Goal: Task Accomplishment & Management: Manage account settings

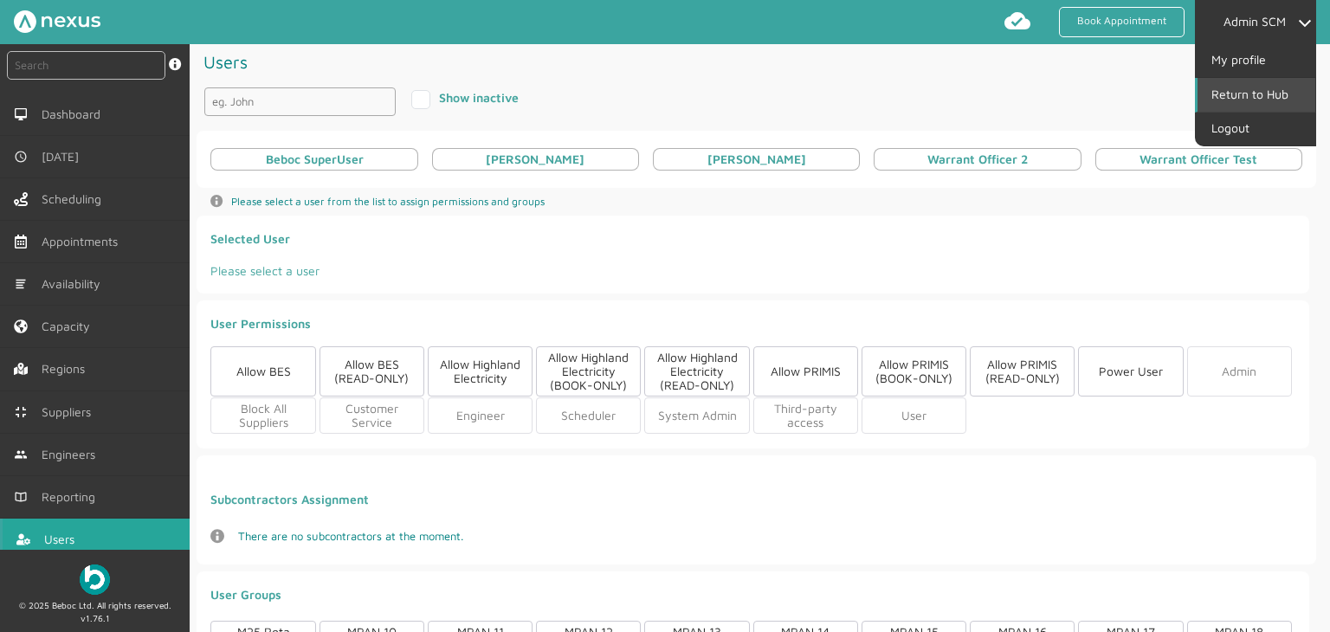
click at [1273, 92] on link "Return to Hub" at bounding box center [1257, 94] width 118 height 33
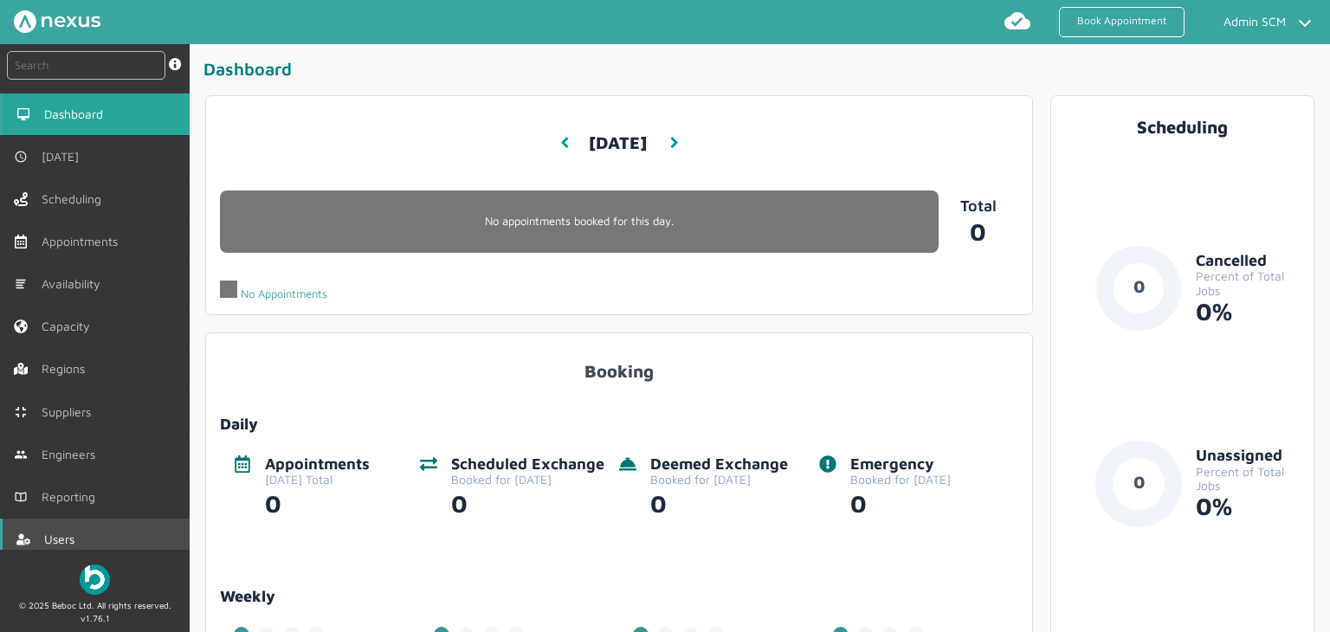
click at [69, 535] on span "Users" at bounding box center [62, 540] width 37 height 14
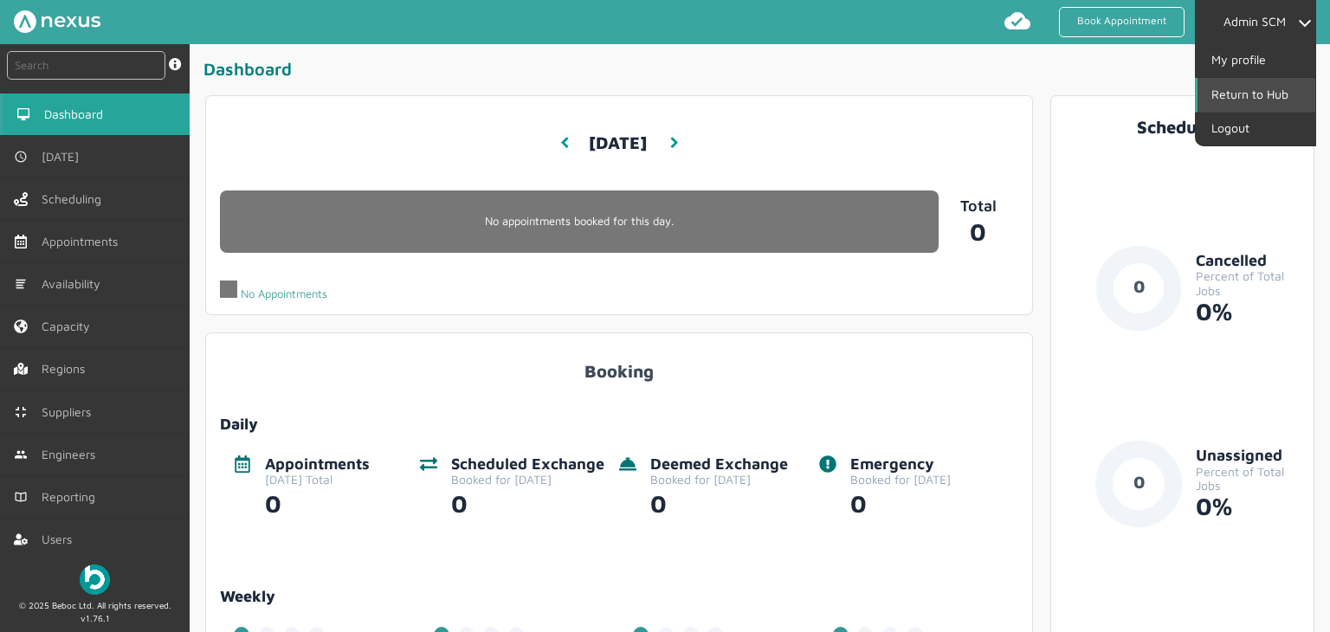
click at [1253, 94] on link "Return to Hub" at bounding box center [1257, 94] width 118 height 33
click at [1251, 94] on link "Return to Hub" at bounding box center [1257, 94] width 118 height 33
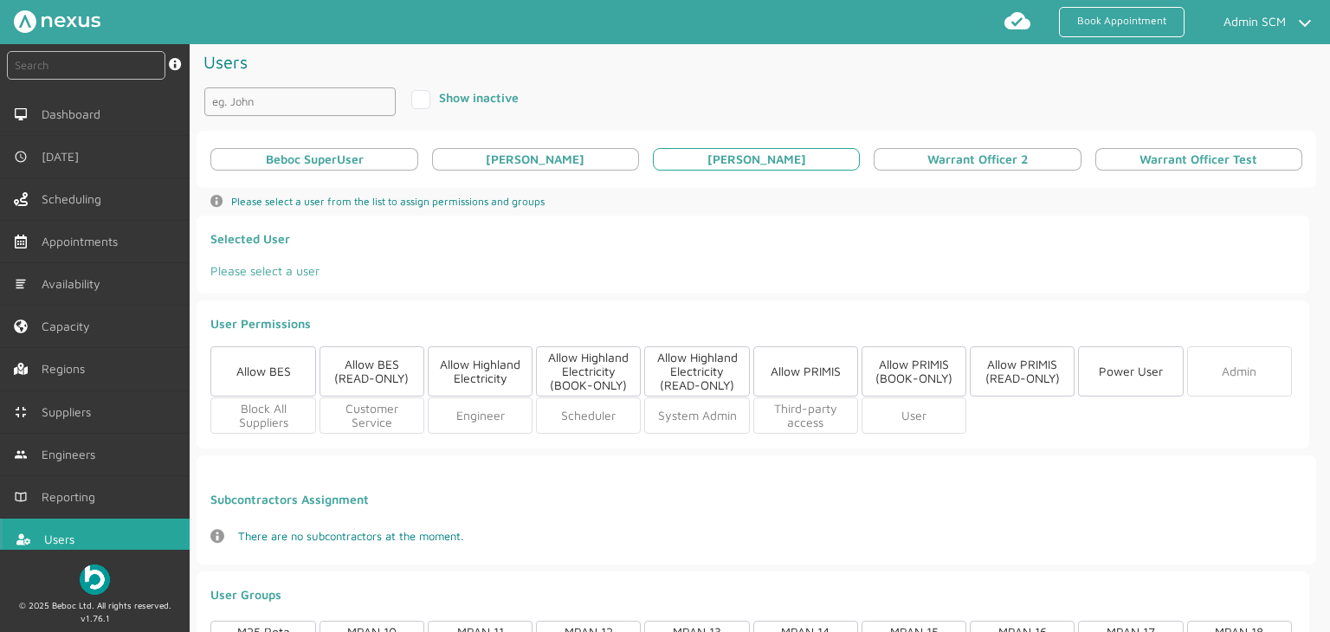
click at [730, 155] on div "[PERSON_NAME]" at bounding box center [757, 159] width 99 height 14
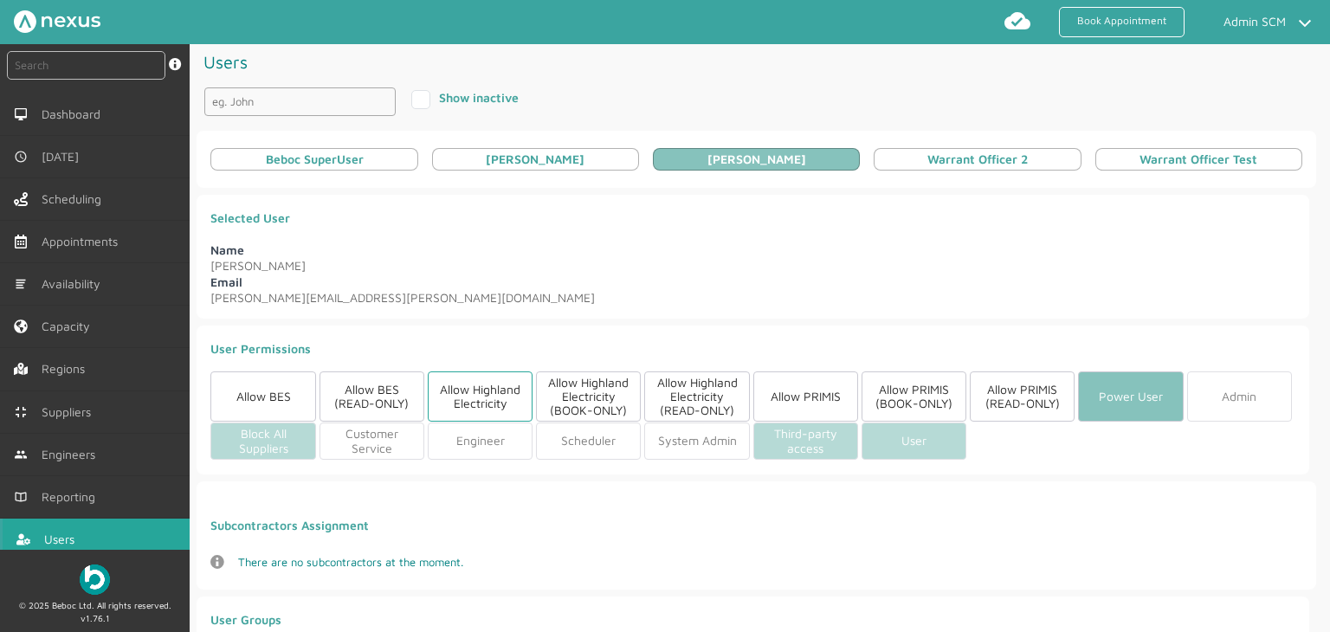
click at [481, 393] on div "Allow Highland Electricity" at bounding box center [480, 397] width 105 height 50
click at [675, 392] on div "Allow Highland Electricity (READ-ONLY)" at bounding box center [696, 397] width 105 height 50
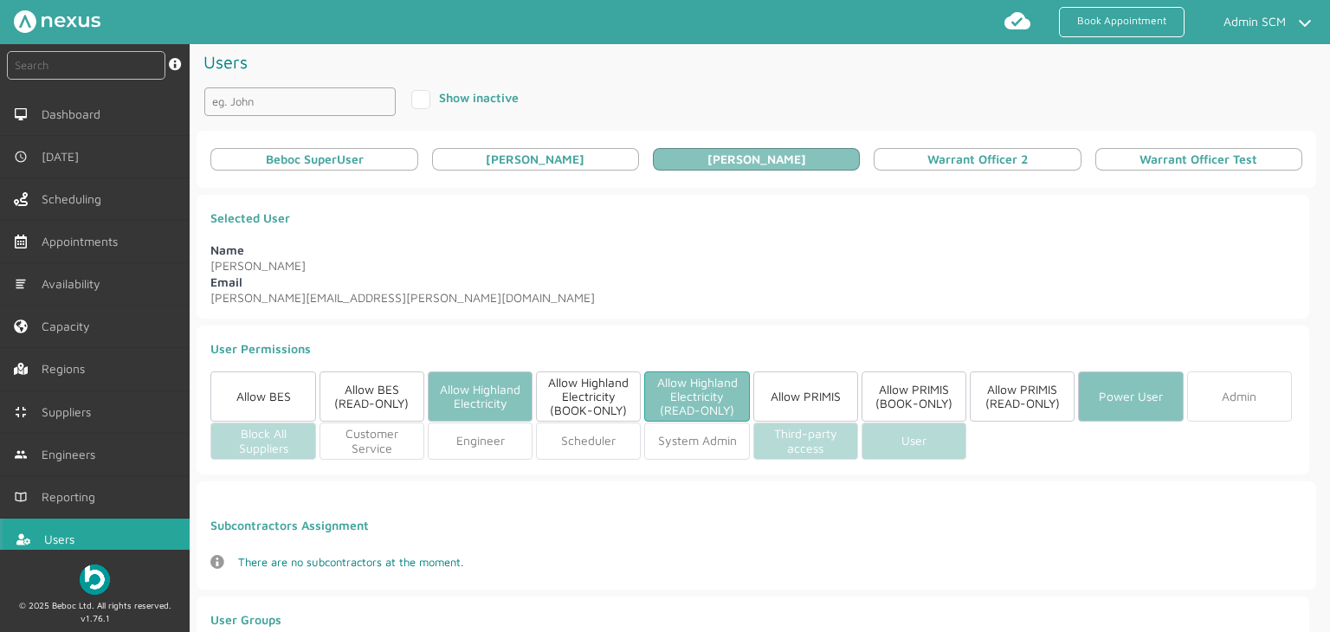
click at [678, 383] on div "Allow Highland Electricity (READ-ONLY)" at bounding box center [696, 397] width 105 height 50
click at [585, 402] on div "Allow Highland Electricity (BOOK-ONLY)" at bounding box center [588, 397] width 105 height 50
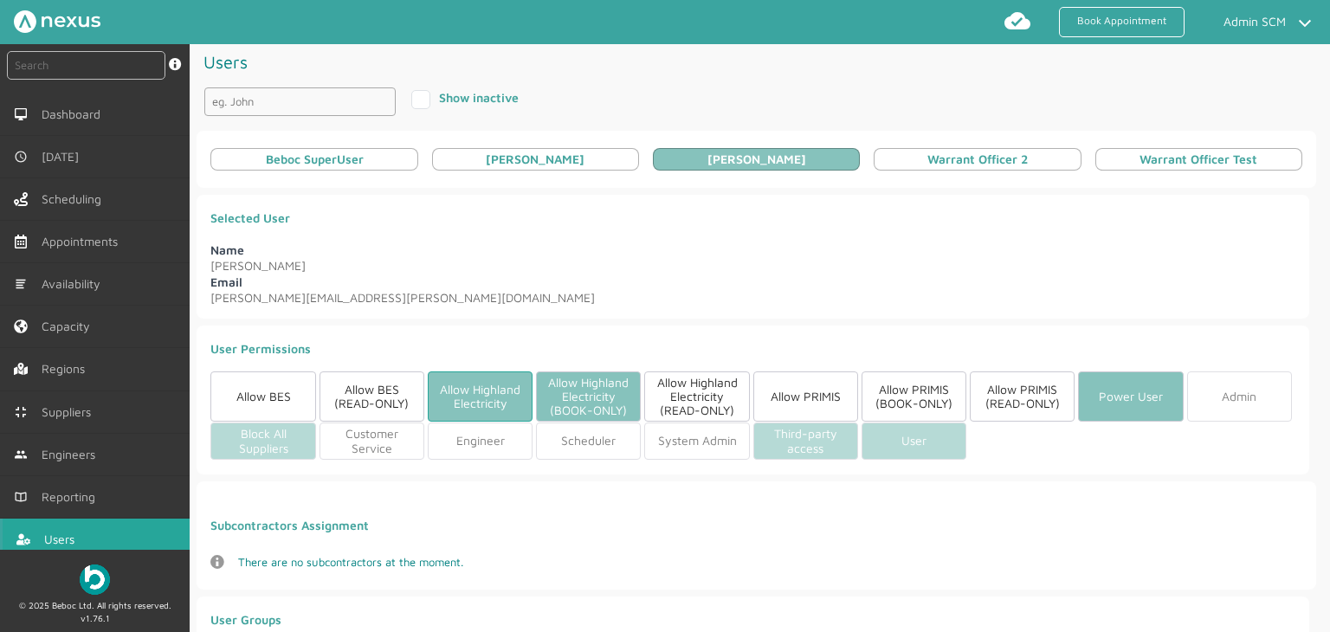
click at [469, 394] on div "Allow Highland Electricity" at bounding box center [480, 397] width 105 height 50
click at [598, 417] on div "Allow Highland Electricity (BOOK-ONLY)" at bounding box center [588, 397] width 105 height 50
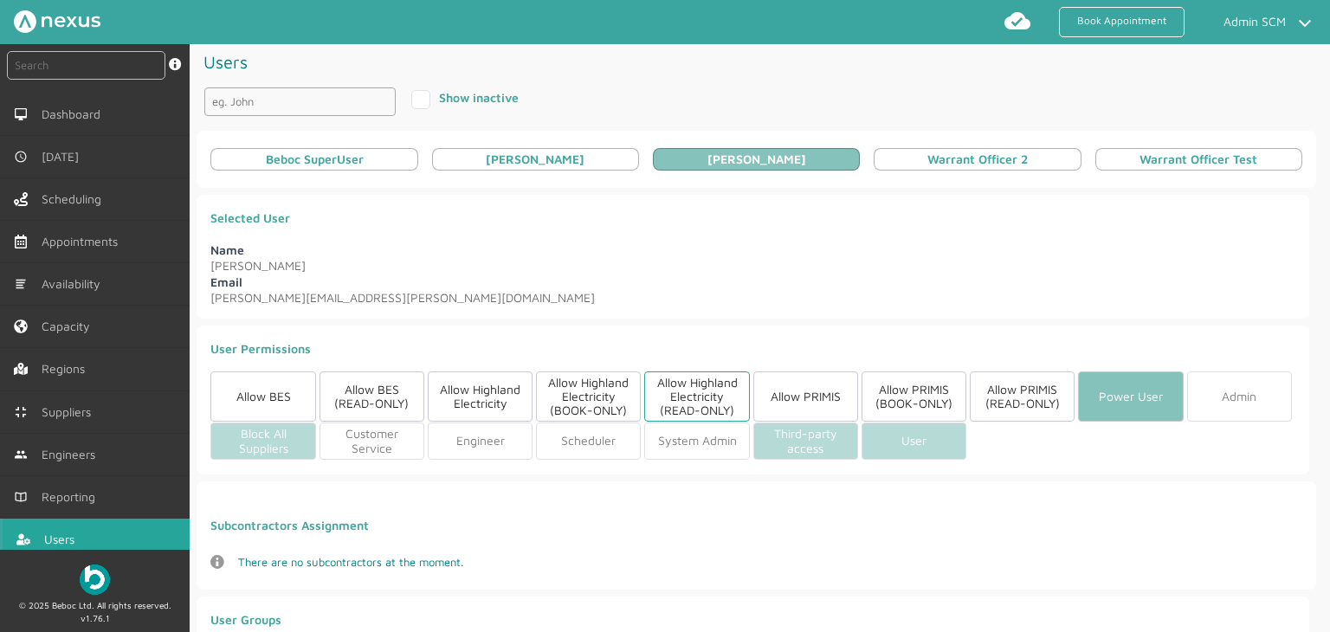
click at [704, 398] on div "Allow Highland Electricity (READ-ONLY)" at bounding box center [696, 397] width 105 height 50
click at [680, 405] on div "Allow Highland Electricity (READ-ONLY)" at bounding box center [696, 397] width 105 height 50
click at [590, 398] on div "Allow Highland Electricity (BOOK-ONLY)" at bounding box center [588, 397] width 105 height 50
click at [575, 393] on div "Allow Highland Electricity (BOOK-ONLY)" at bounding box center [588, 397] width 105 height 50
click at [466, 387] on div "Allow Highland Electricity" at bounding box center [480, 397] width 105 height 50
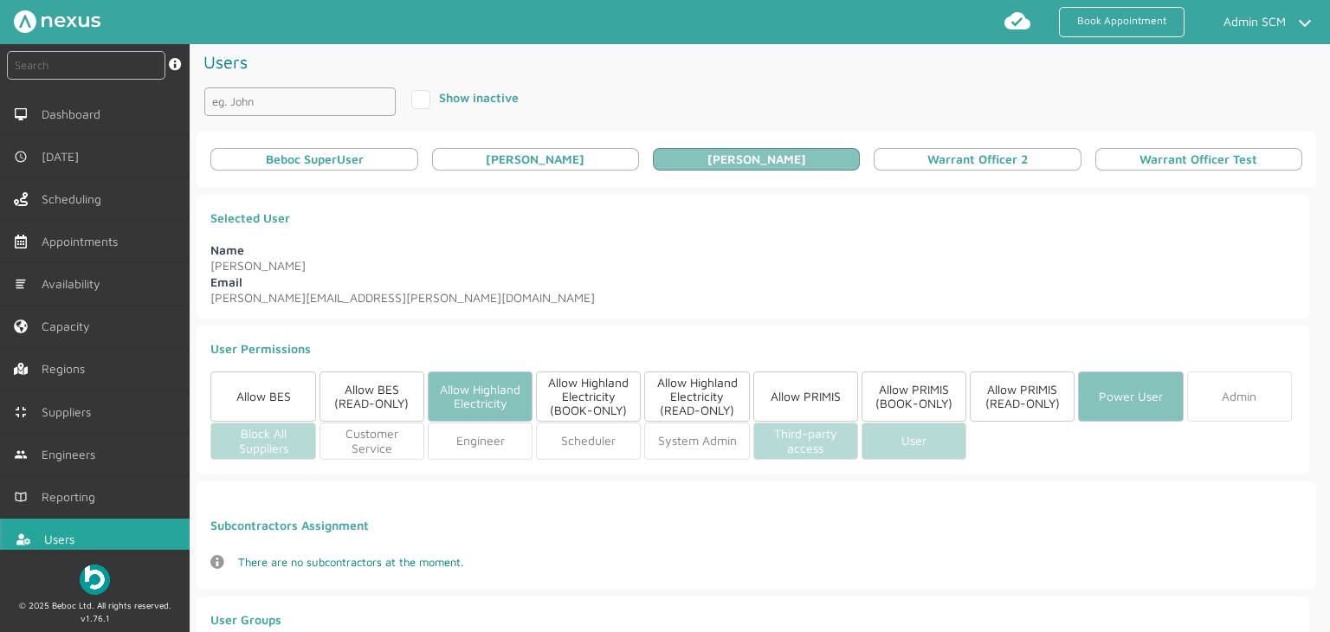
click at [613, 306] on div "Name [PERSON_NAME] Email [PERSON_NAME][EMAIL_ADDRESS][PERSON_NAME][DOMAIN_NAME]" at bounding box center [478, 273] width 549 height 78
